Goal: Navigation & Orientation: Find specific page/section

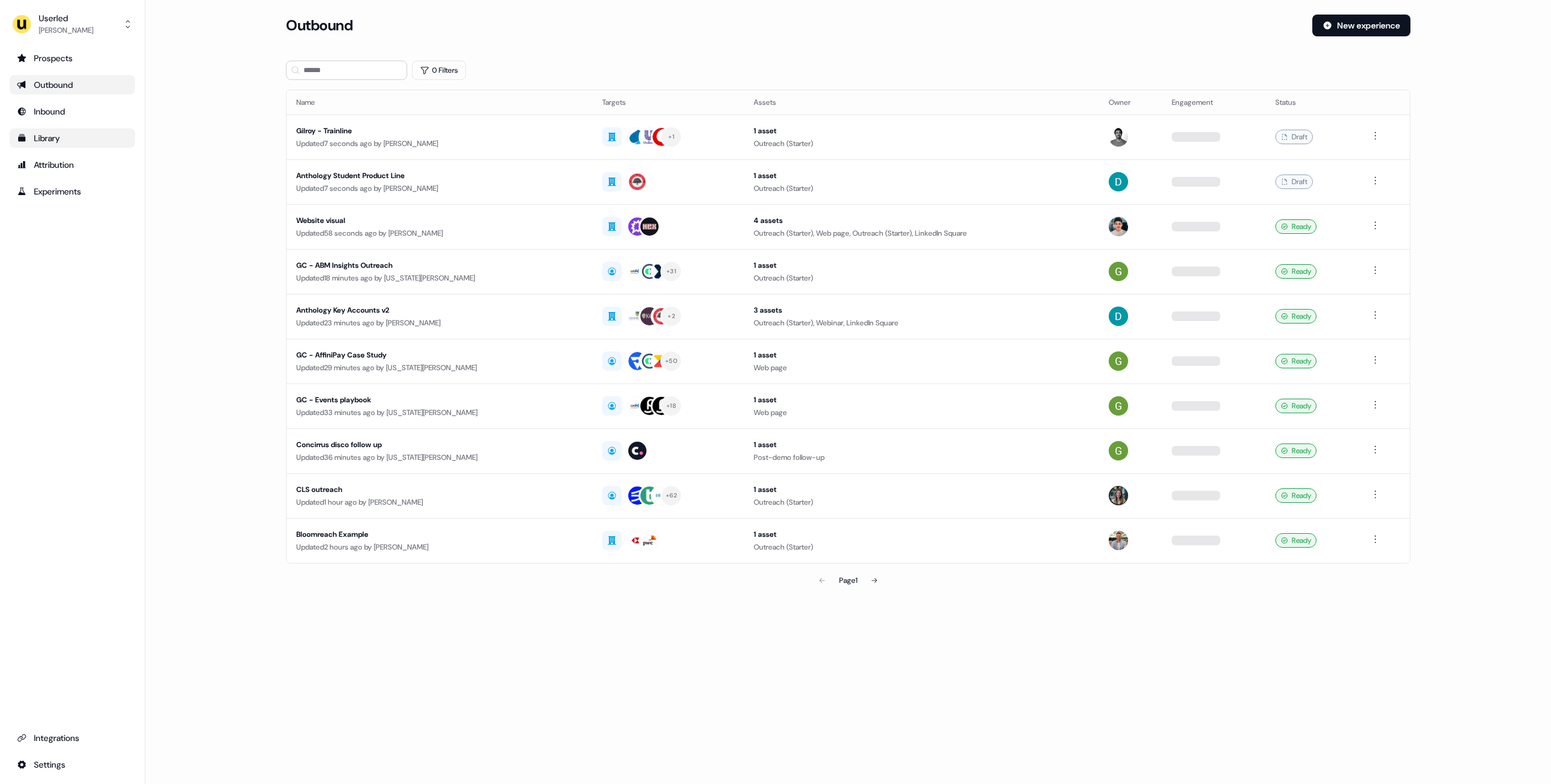
click at [51, 138] on div "Library" at bounding box center [72, 138] width 111 height 12
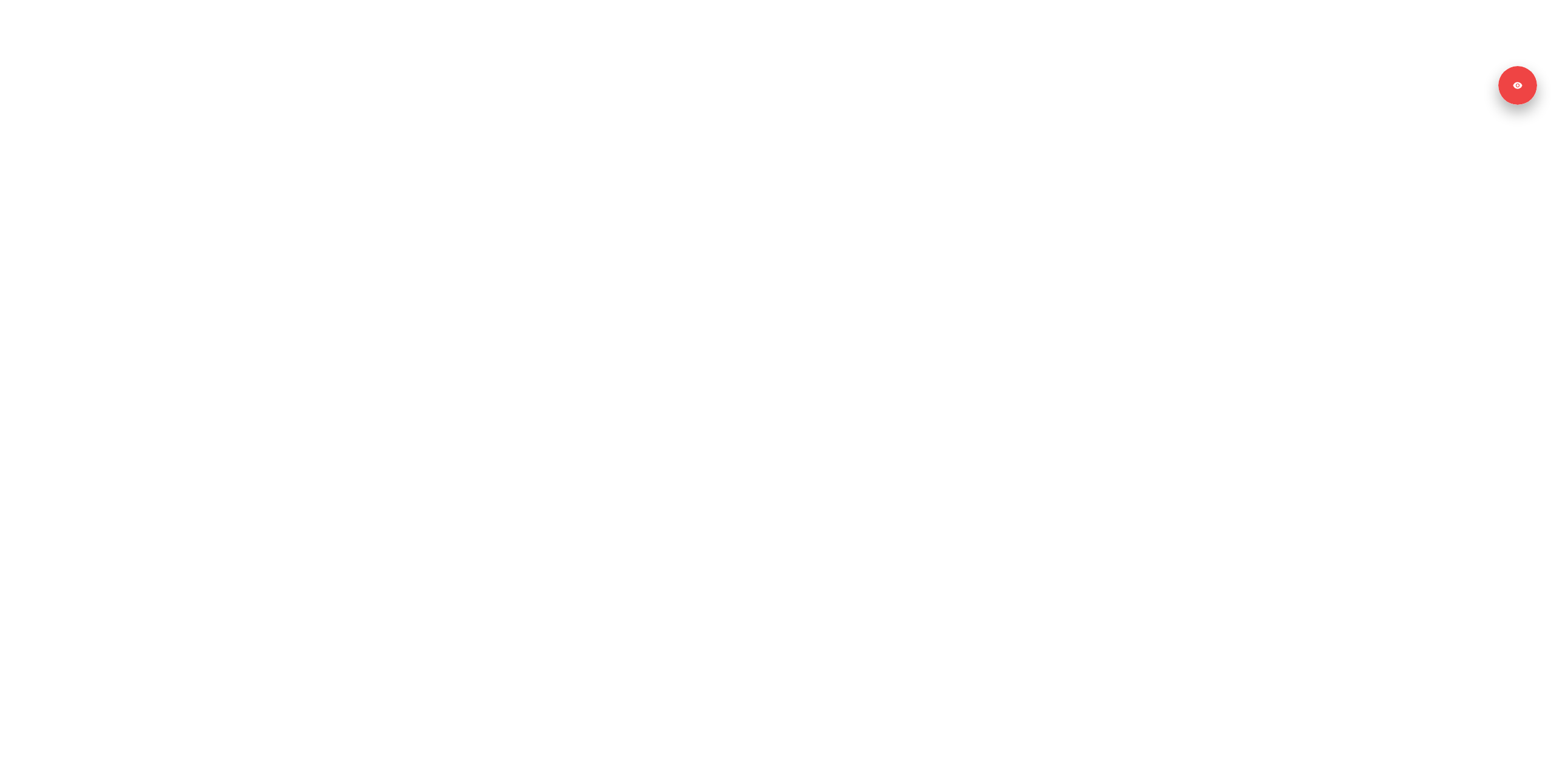
click at [841, 0] on html "Signed in as Megan Lee Sign out" at bounding box center [775, 0] width 1551 height 0
